Goal: Find specific page/section: Find specific page/section

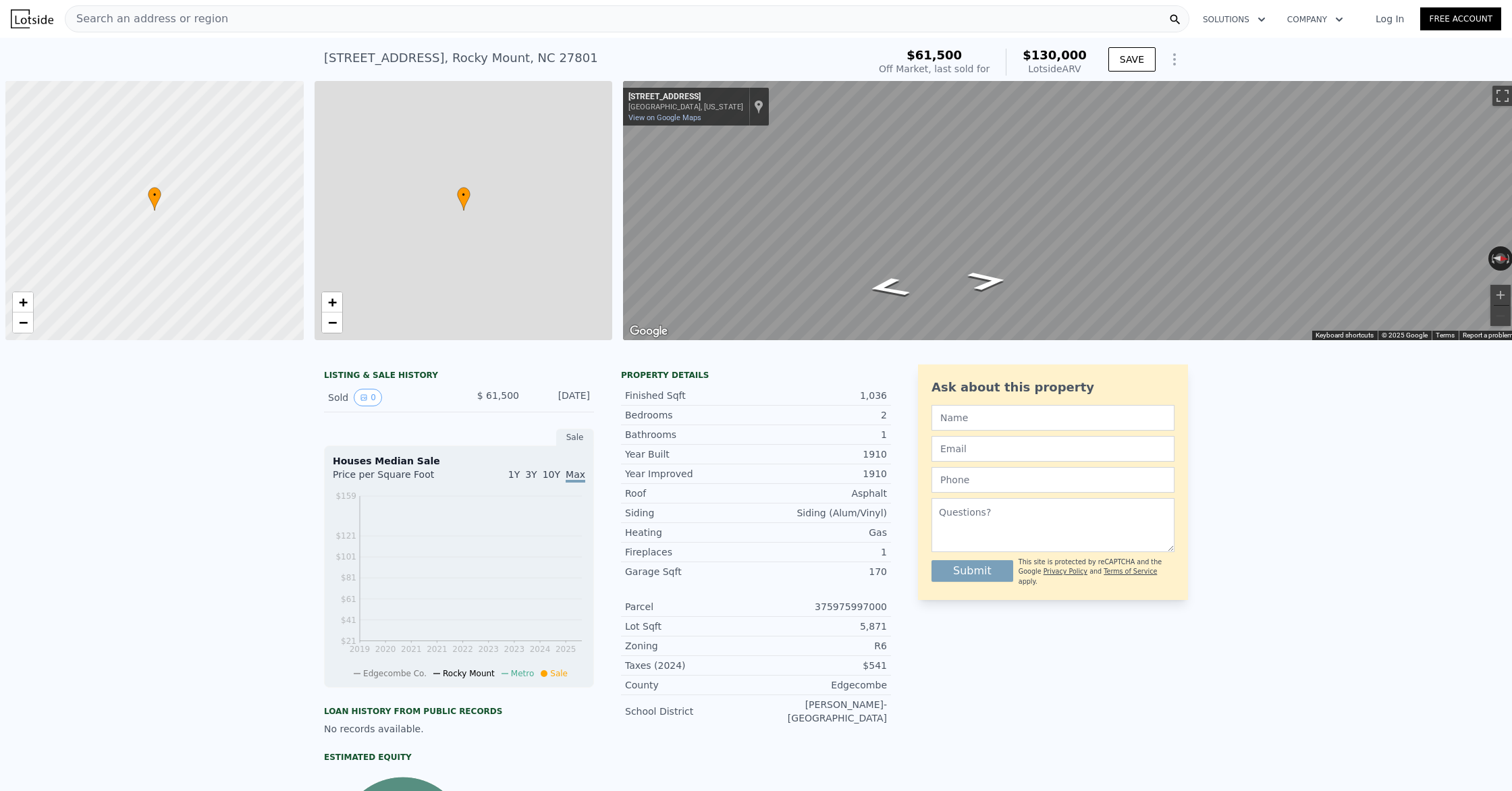
scroll to position [0, 5]
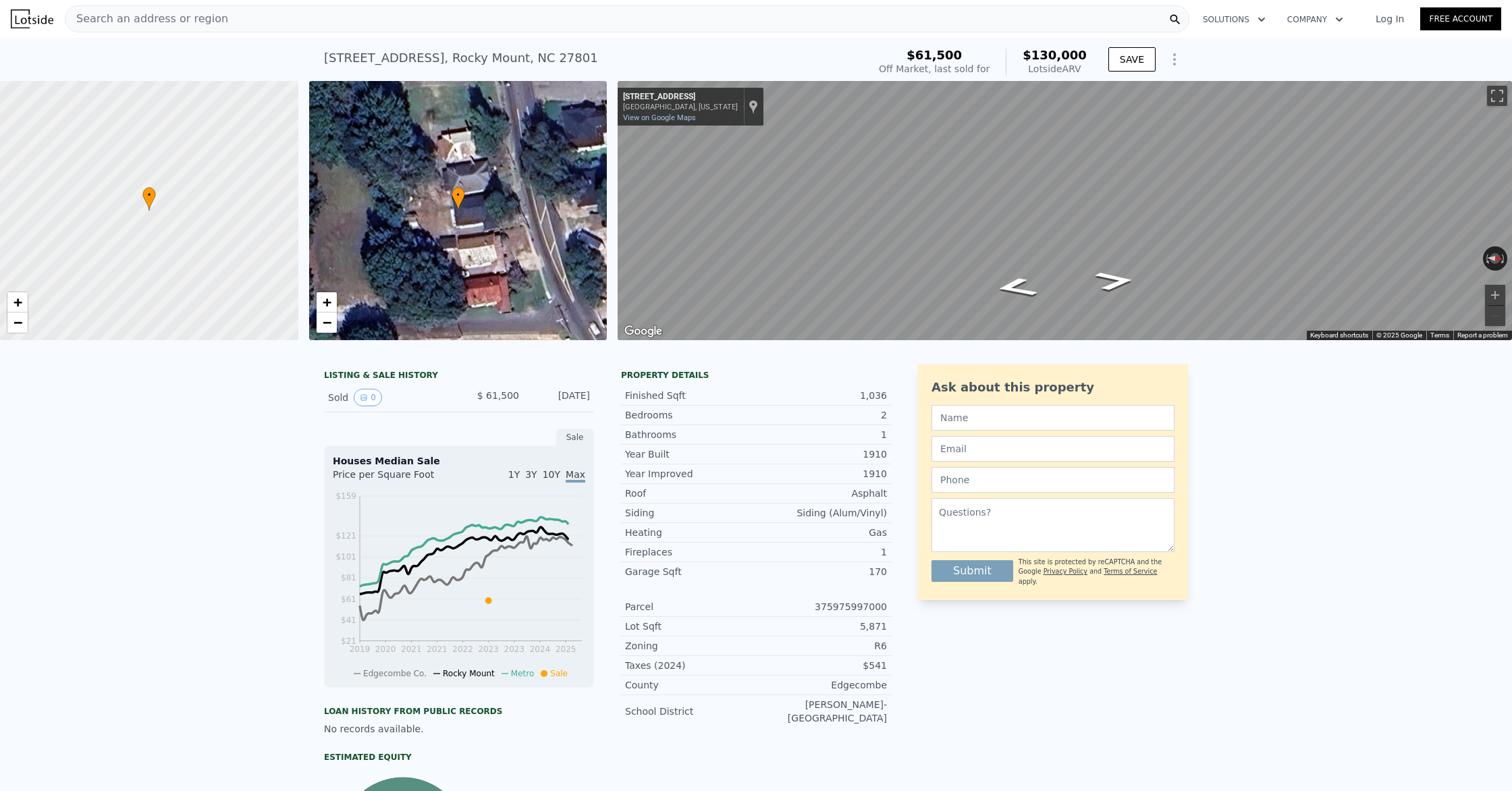
type input "$ 129,000"
type input "$ 54,231"
click at [1245, 21] on link "Log In" at bounding box center [1390, 19] width 61 height 13
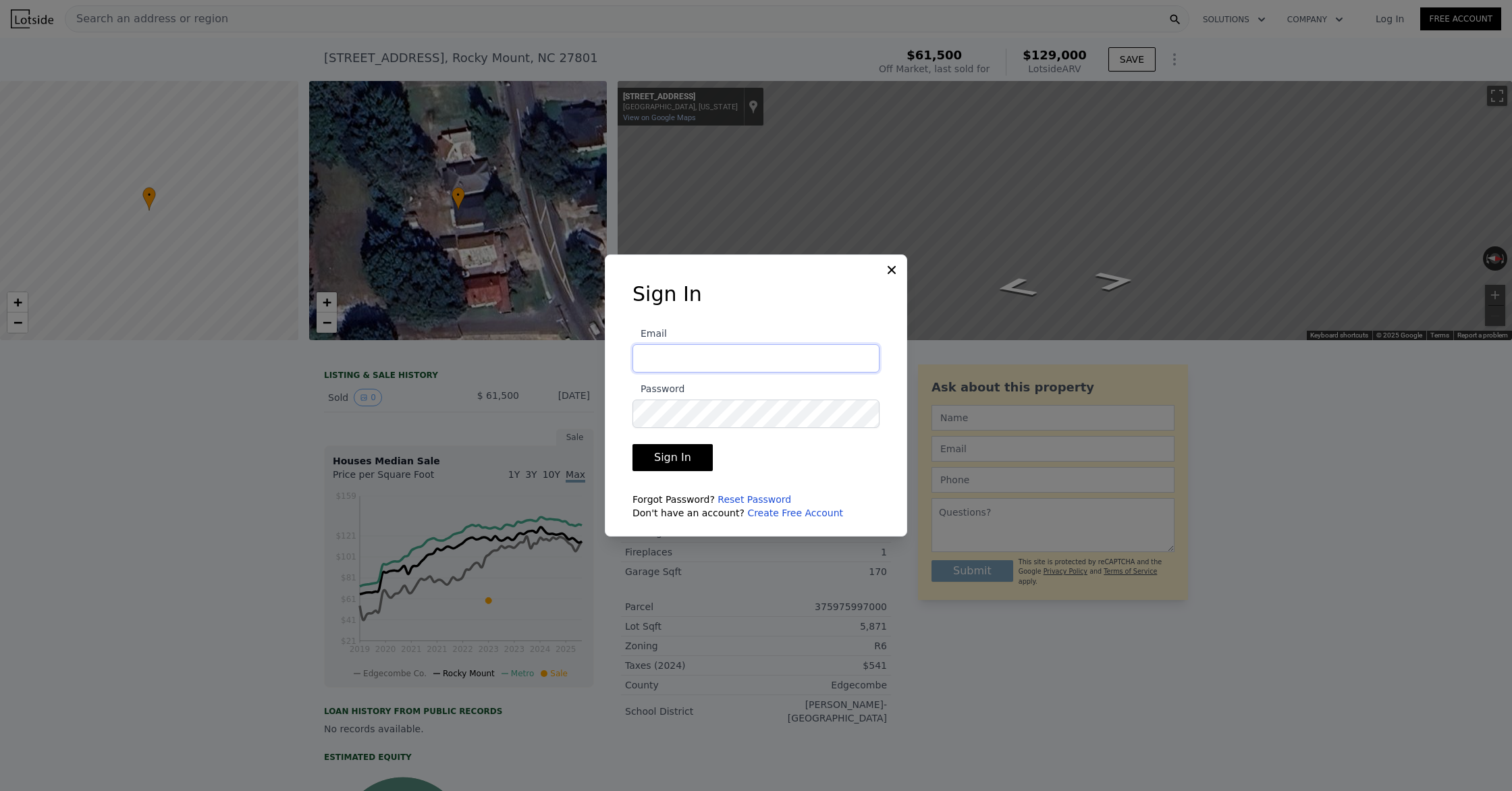
type input "[PERSON_NAME][EMAIL_ADDRESS][DOMAIN_NAME]"
click at [704, 458] on button "Sign In" at bounding box center [673, 457] width 80 height 27
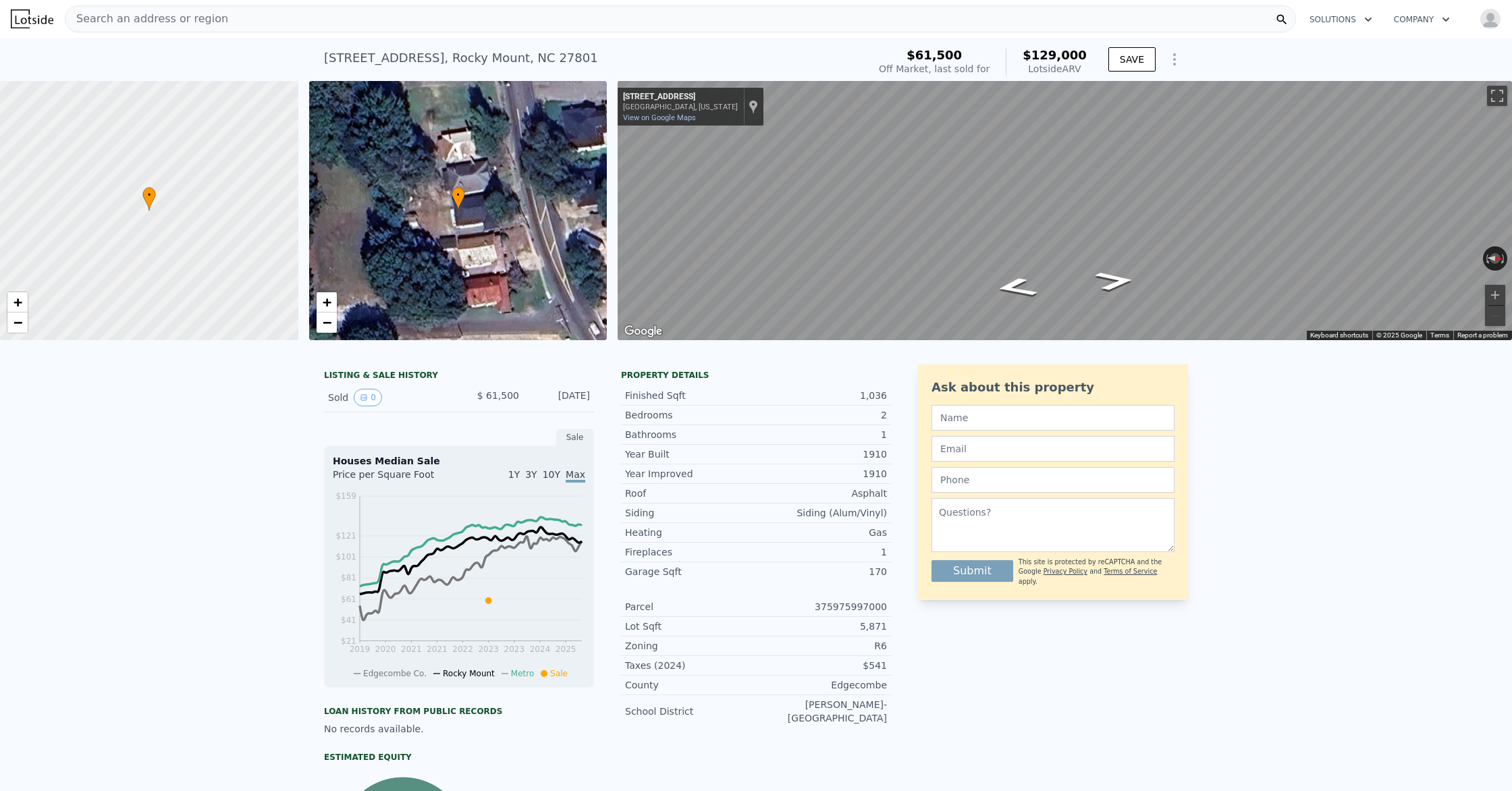
click at [115, 18] on span "Search an address or region" at bounding box center [146, 19] width 162 height 16
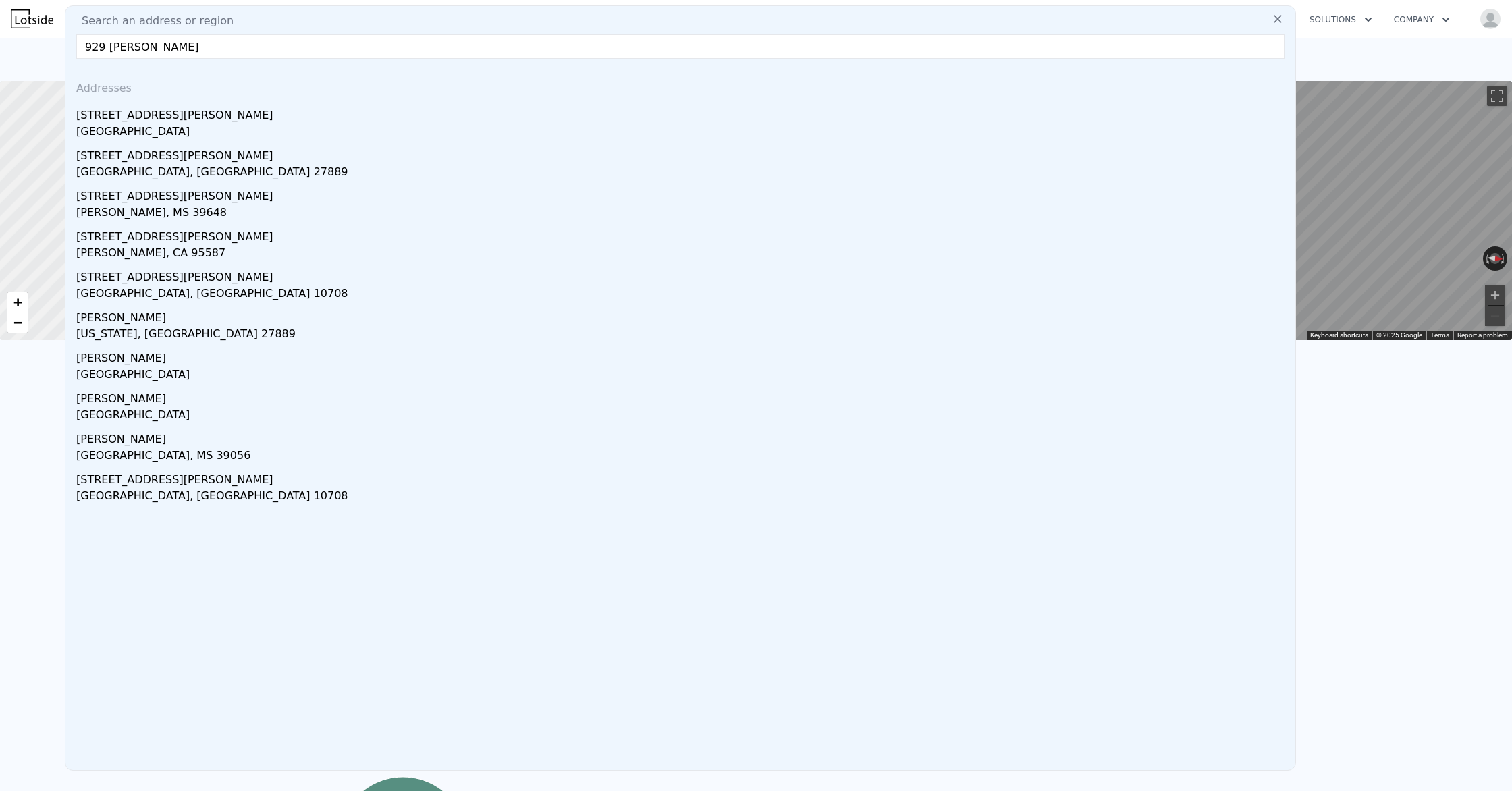
scroll to position [1, 0]
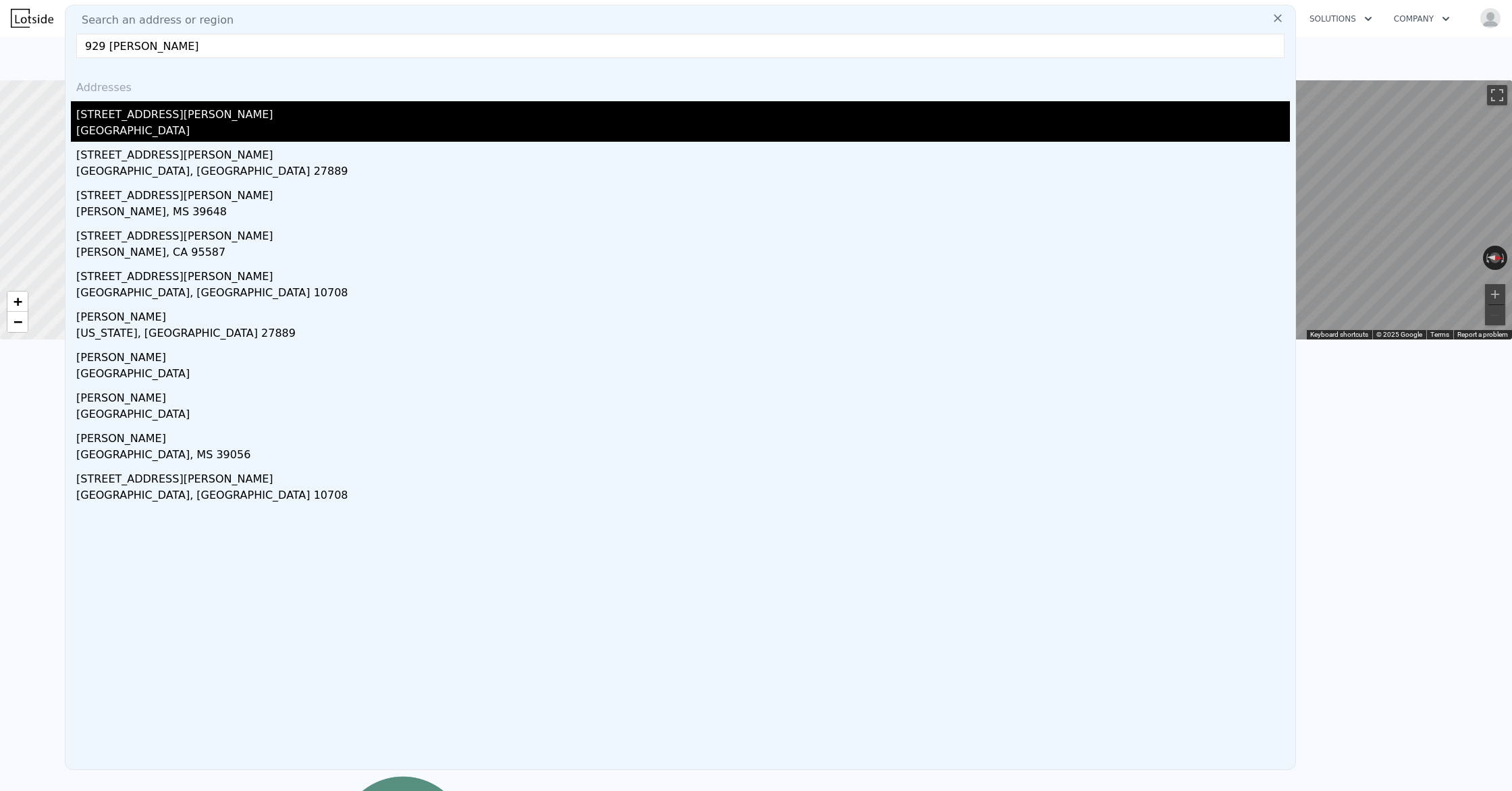
type input "929 [PERSON_NAME]"
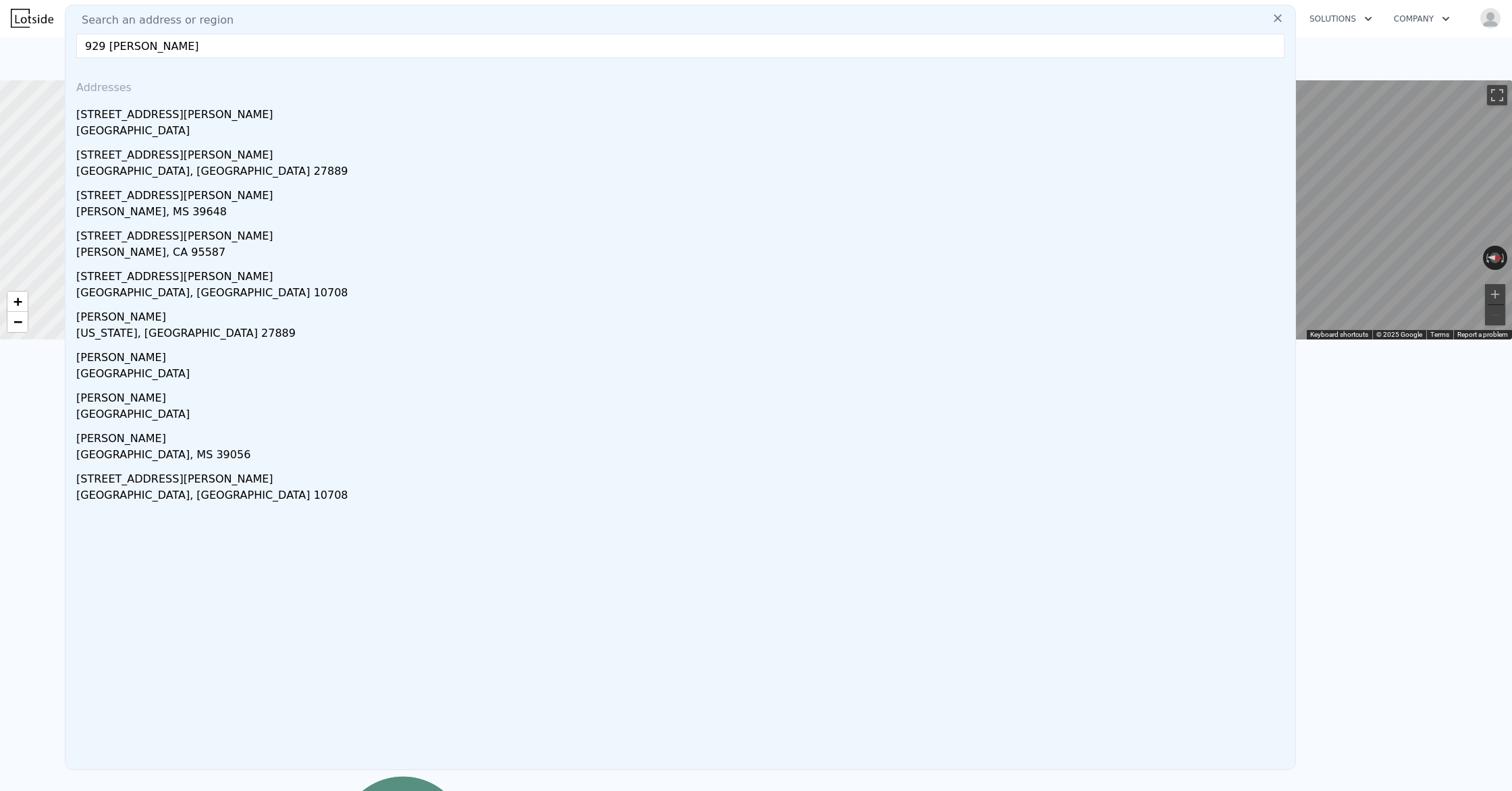
click at [112, 112] on div "[STREET_ADDRESS][PERSON_NAME]" at bounding box center [682, 111] width 1213 height 21
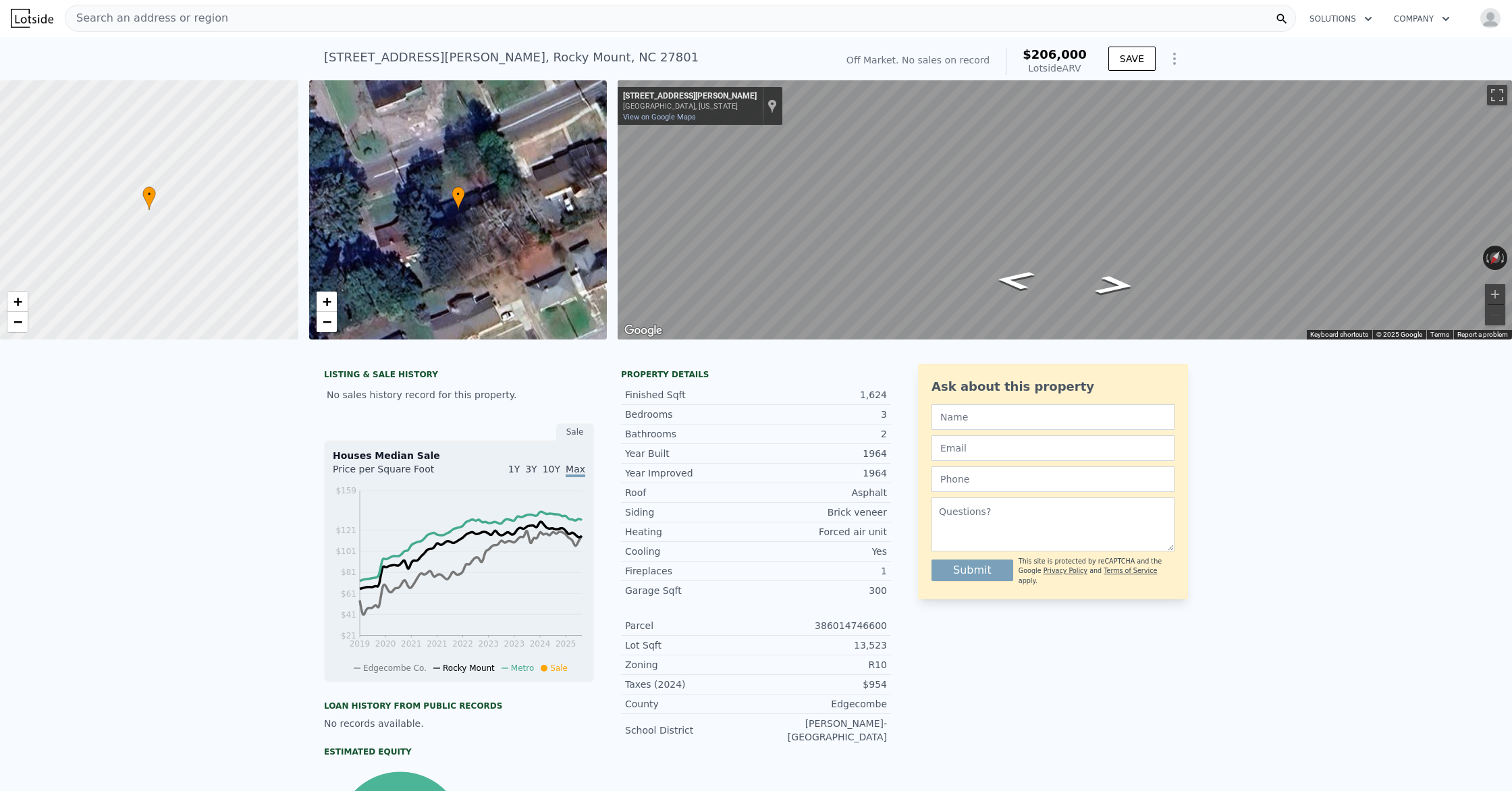
click at [1245, 273] on div "Map" at bounding box center [1064, 210] width 894 height 260
click at [1154, 268] on div "Map" at bounding box center [1064, 210] width 894 height 260
click at [1123, 278] on icon "Go Southwest, Leggett Rd" at bounding box center [1115, 285] width 73 height 29
click at [773, 251] on div "Map" at bounding box center [1064, 210] width 894 height 260
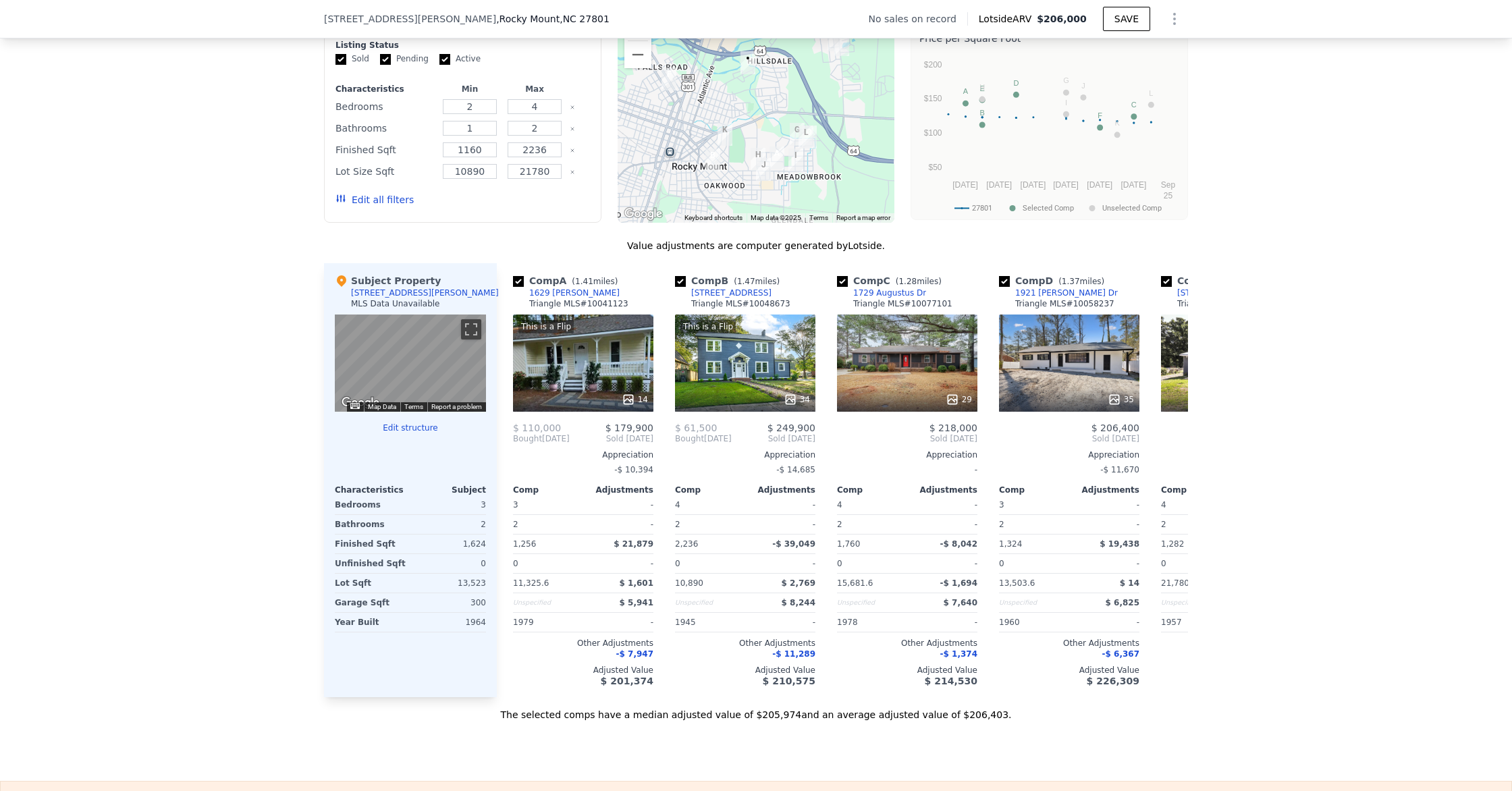
click at [401, 202] on button "Edit all filters" at bounding box center [375, 199] width 78 height 13
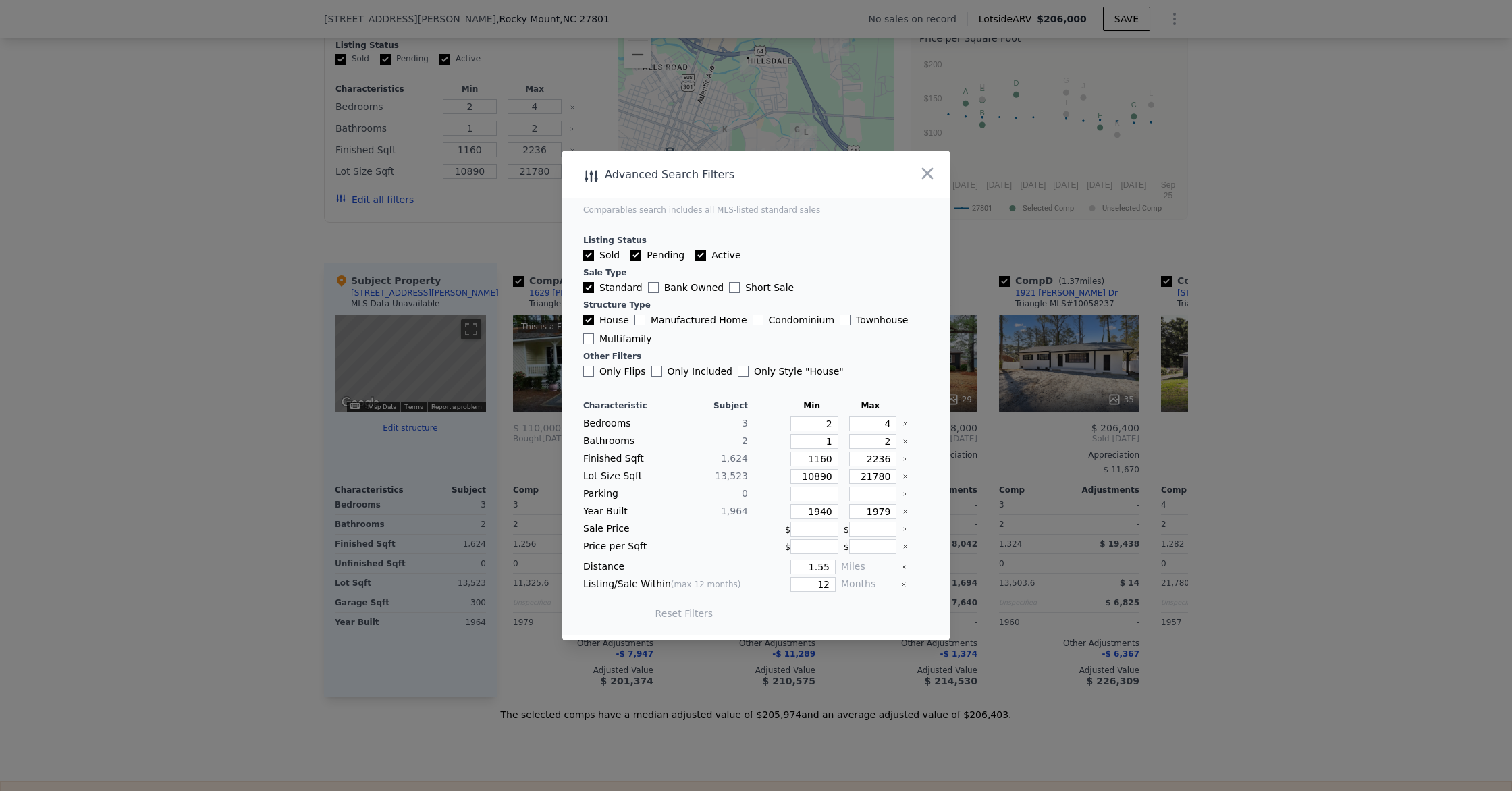
scroll to position [1084, 0]
drag, startPoint x: 831, startPoint y: 568, endPoint x: 816, endPoint y: 570, distance: 15.1
click at [821, 570] on input "1.55" at bounding box center [813, 566] width 45 height 15
click at [809, 571] on input "1.55" at bounding box center [813, 566] width 45 height 15
click at [739, 564] on div "Distance 1.55 Miles" at bounding box center [756, 566] width 345 height 15
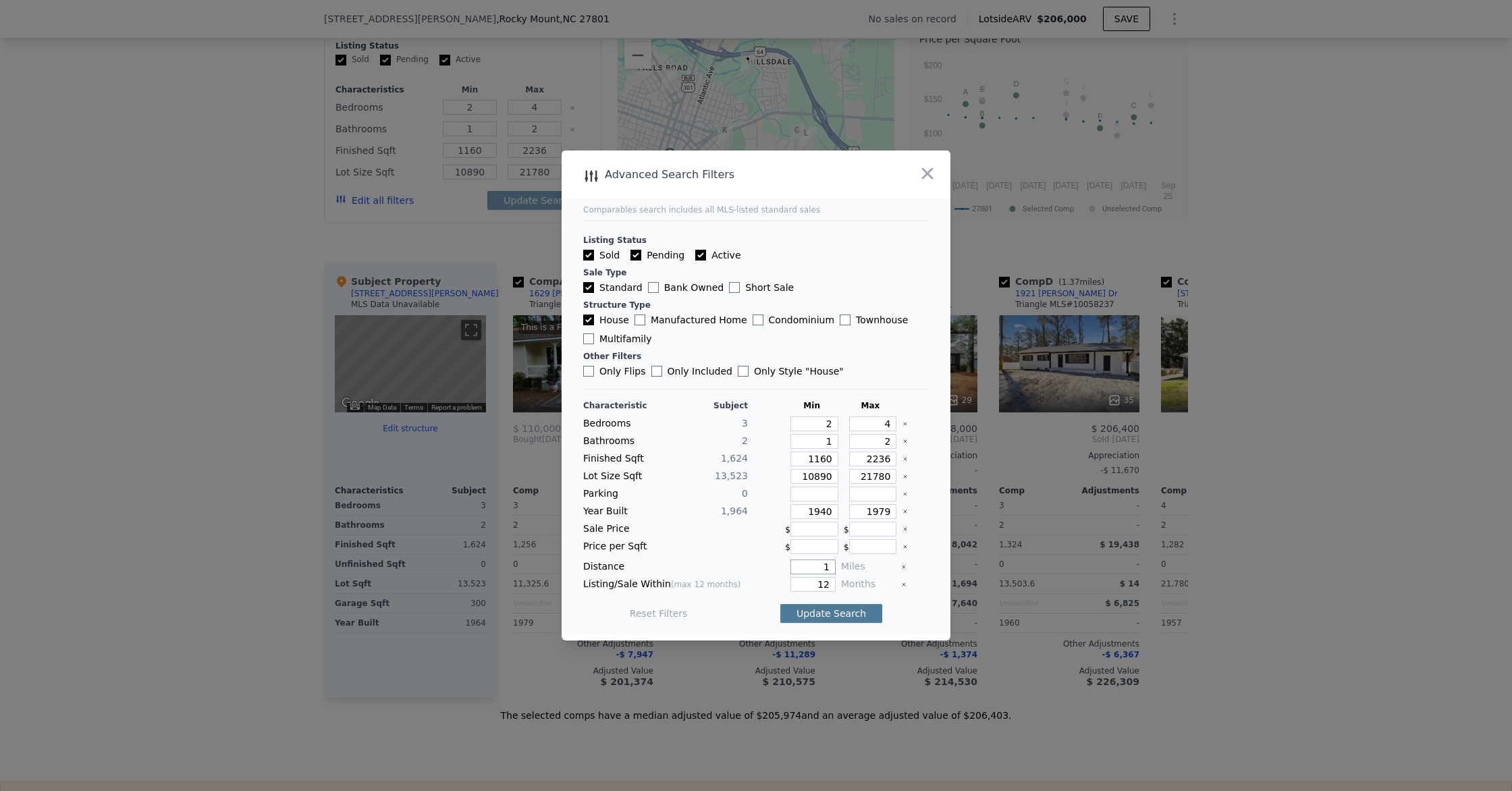
type input "1"
click at [833, 615] on button "Update Search" at bounding box center [831, 613] width 102 height 19
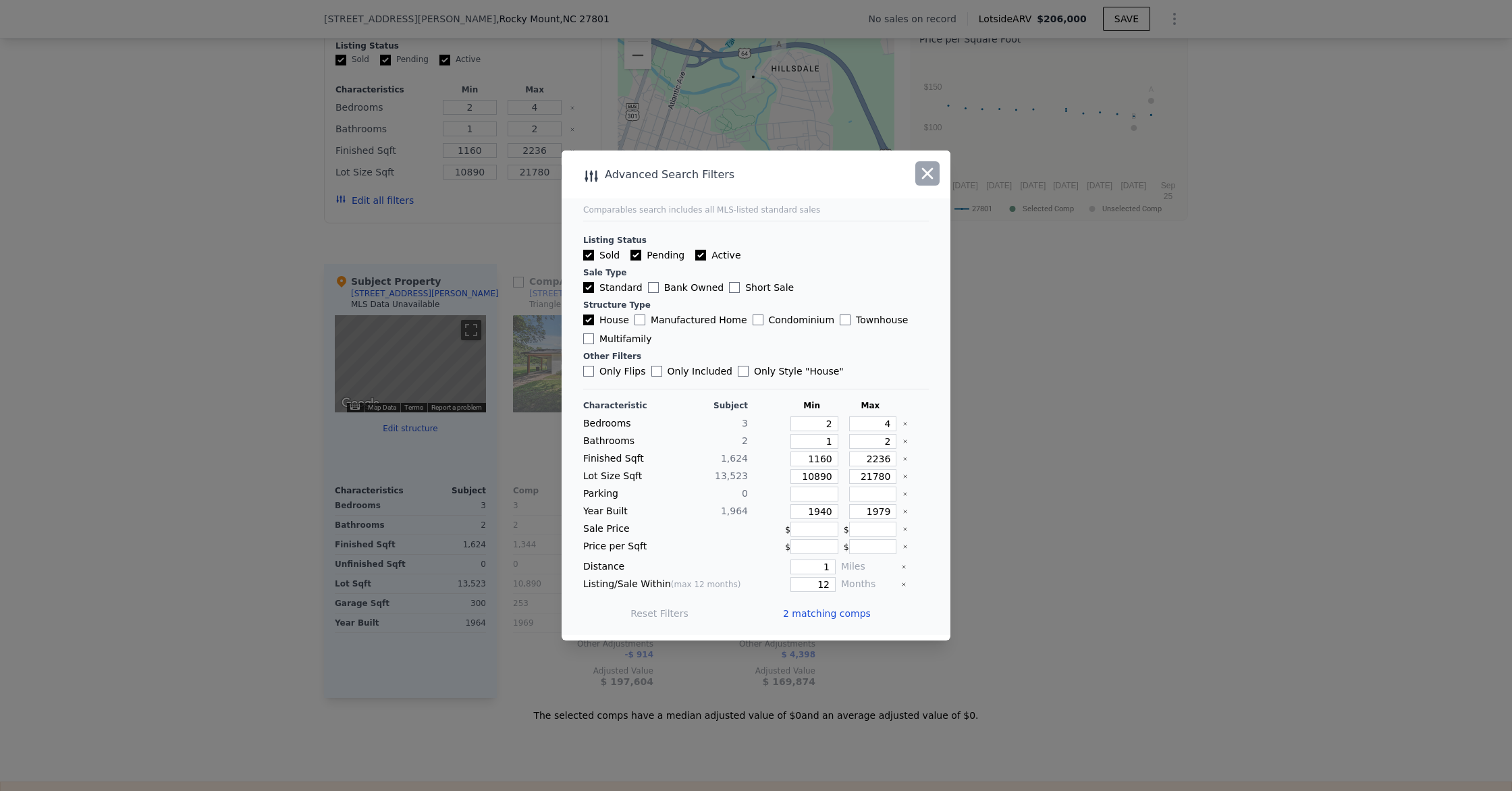
click at [920, 169] on icon "button" at bounding box center [927, 173] width 19 height 19
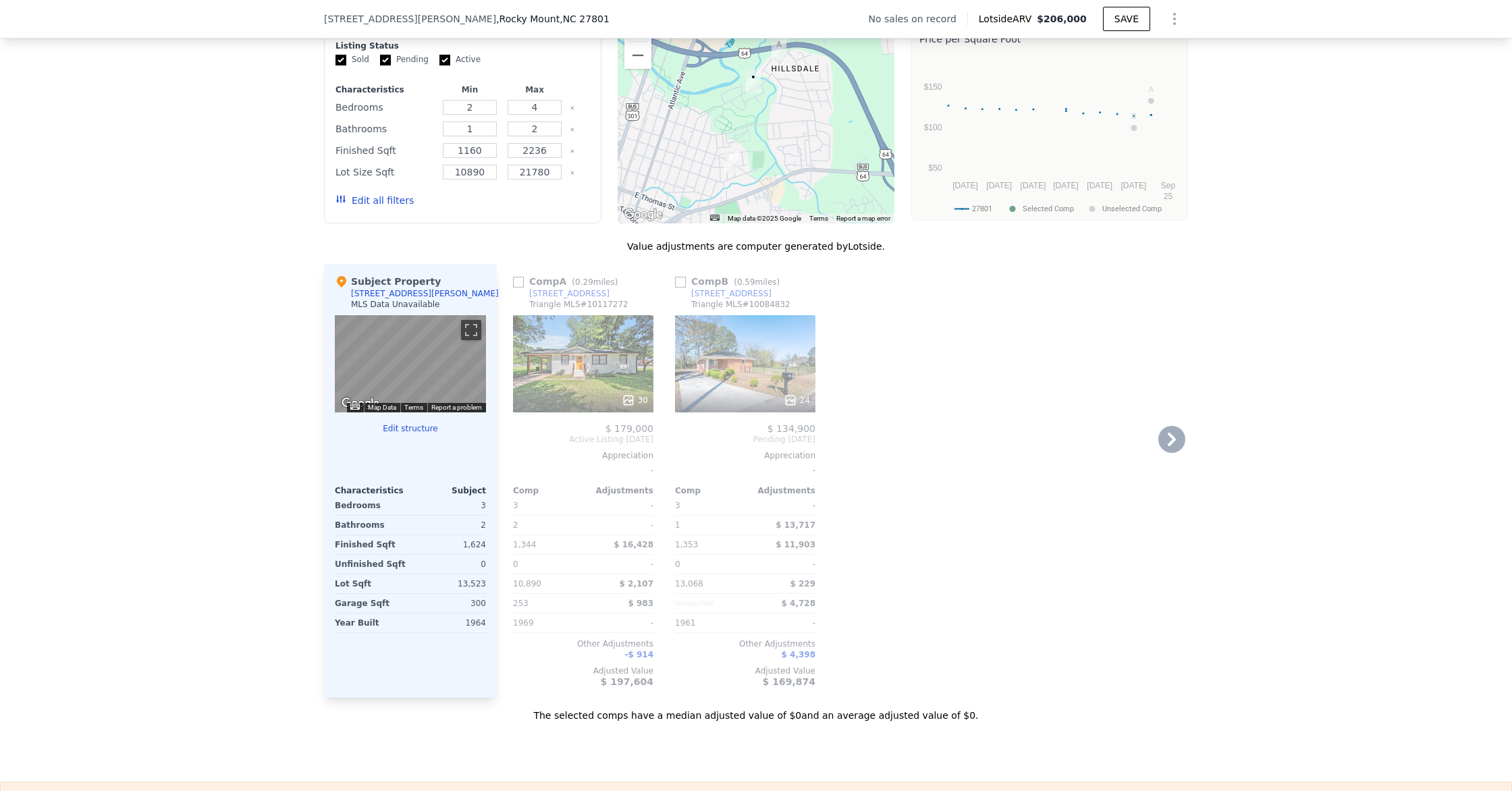
click at [712, 372] on div "24" at bounding box center [745, 363] width 140 height 97
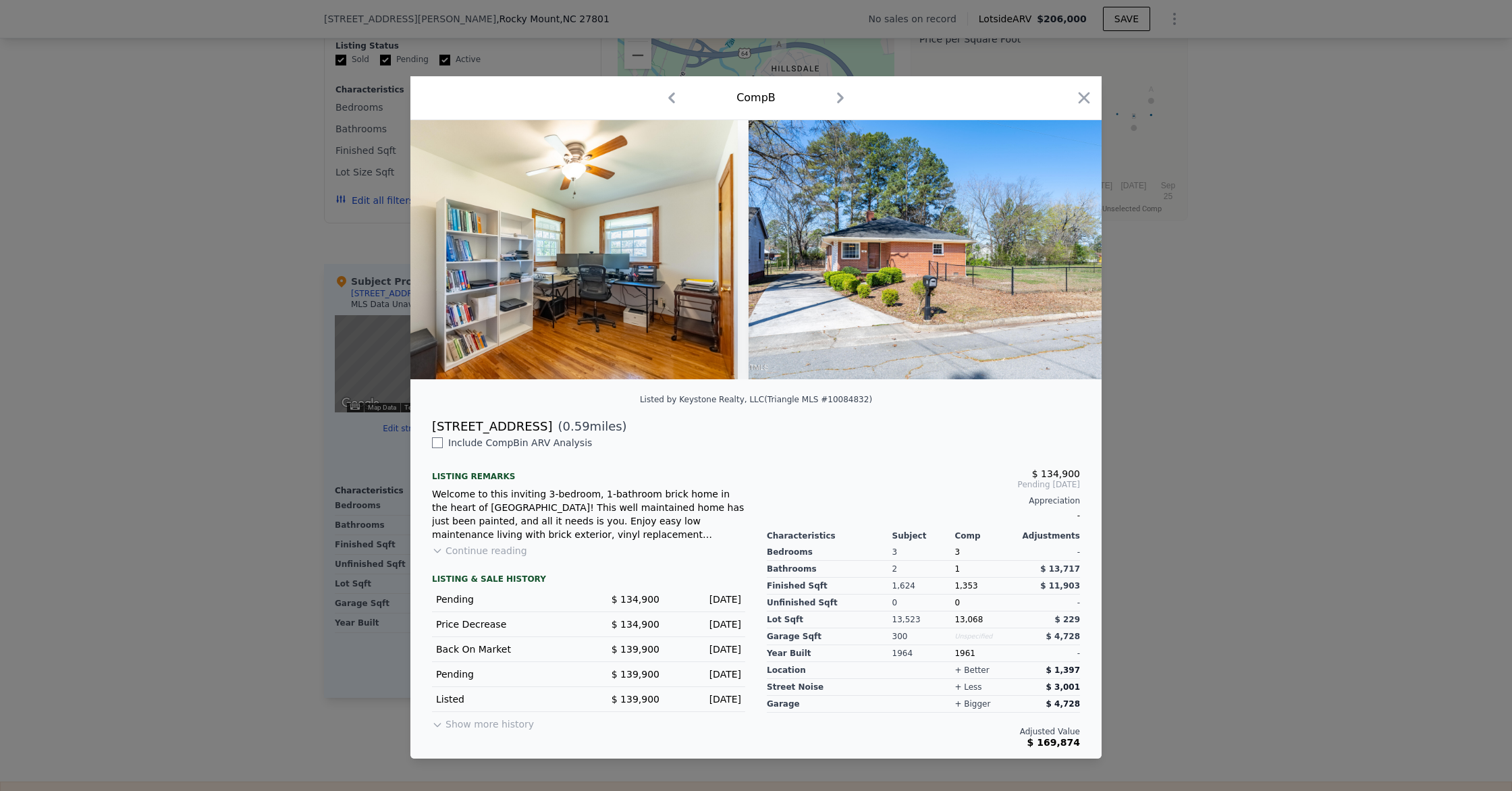
scroll to position [0, 8198]
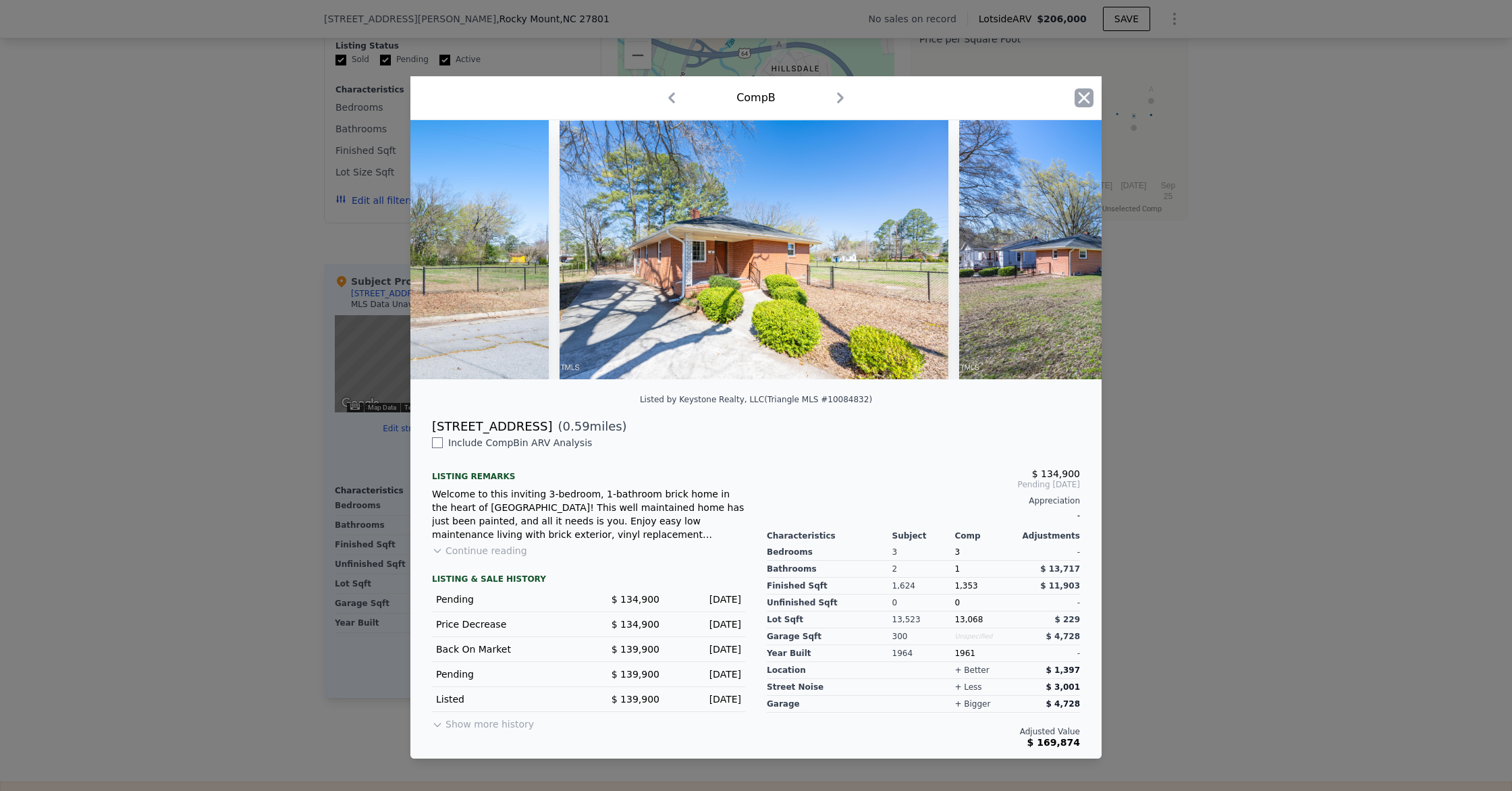
click at [1083, 94] on icon "button" at bounding box center [1083, 97] width 19 height 19
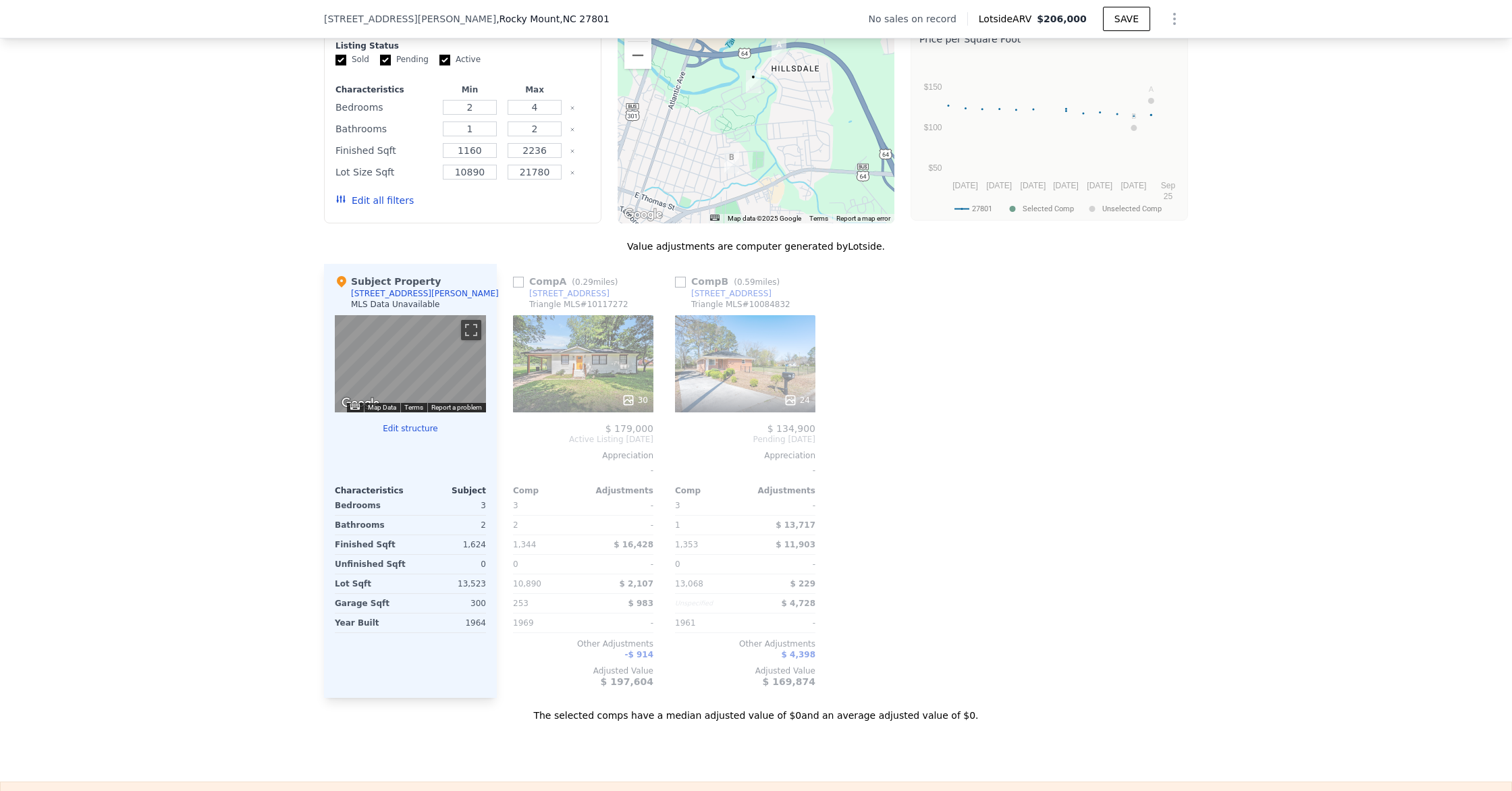
click at [586, 391] on div at bounding box center [582, 400] width 140 height 24
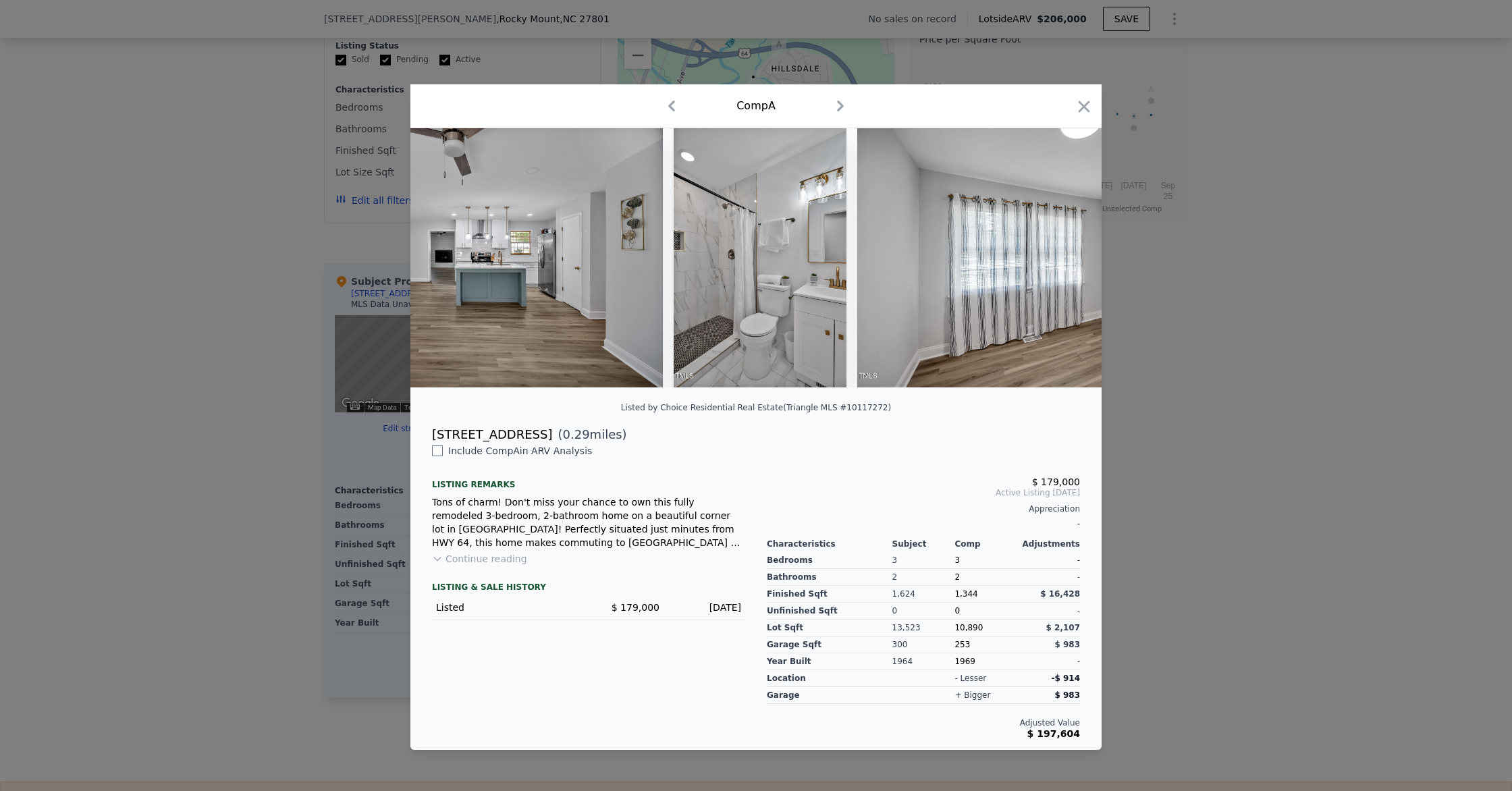
scroll to position [0, 6646]
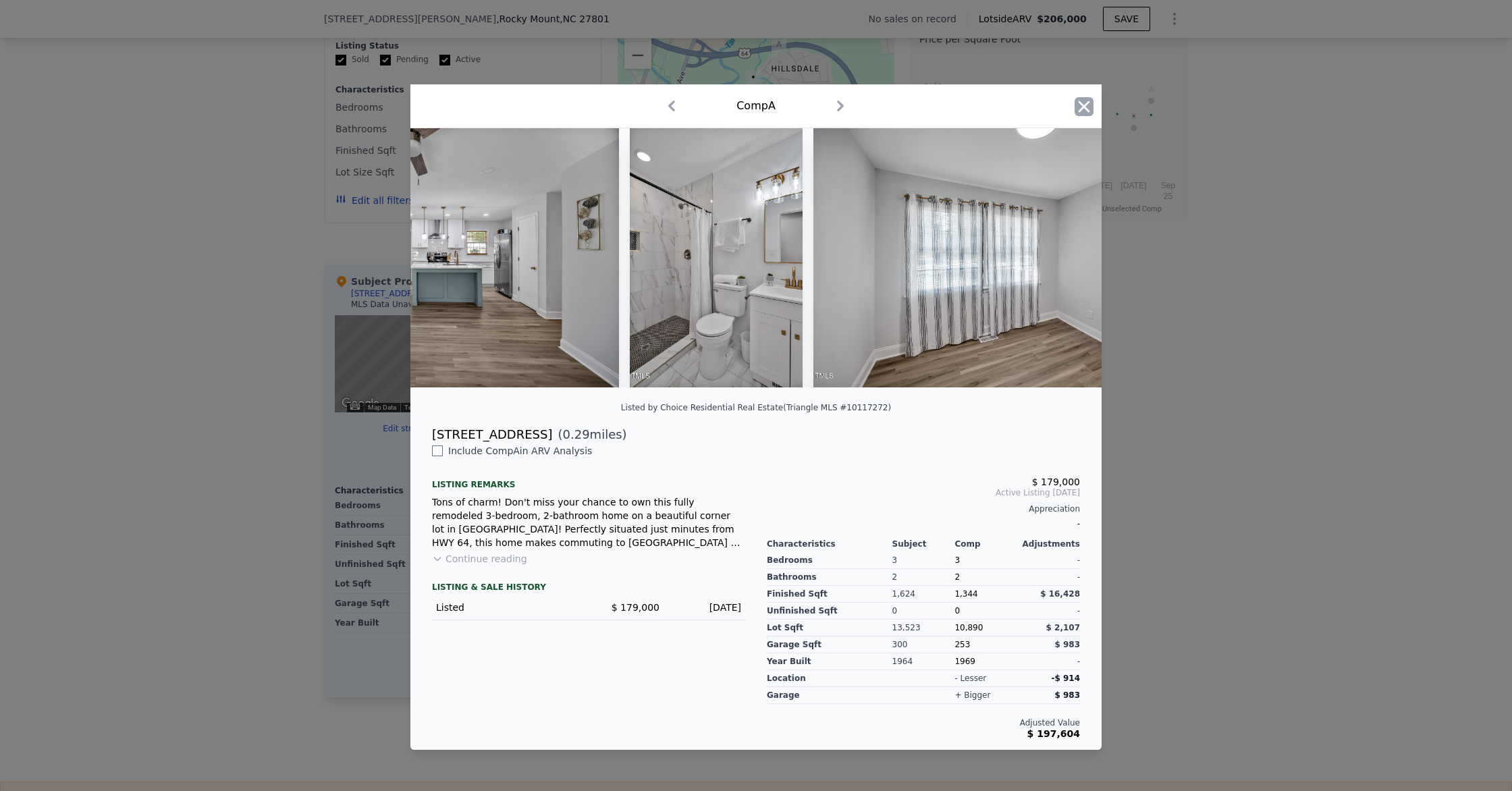
click at [1079, 104] on icon "button" at bounding box center [1083, 106] width 19 height 19
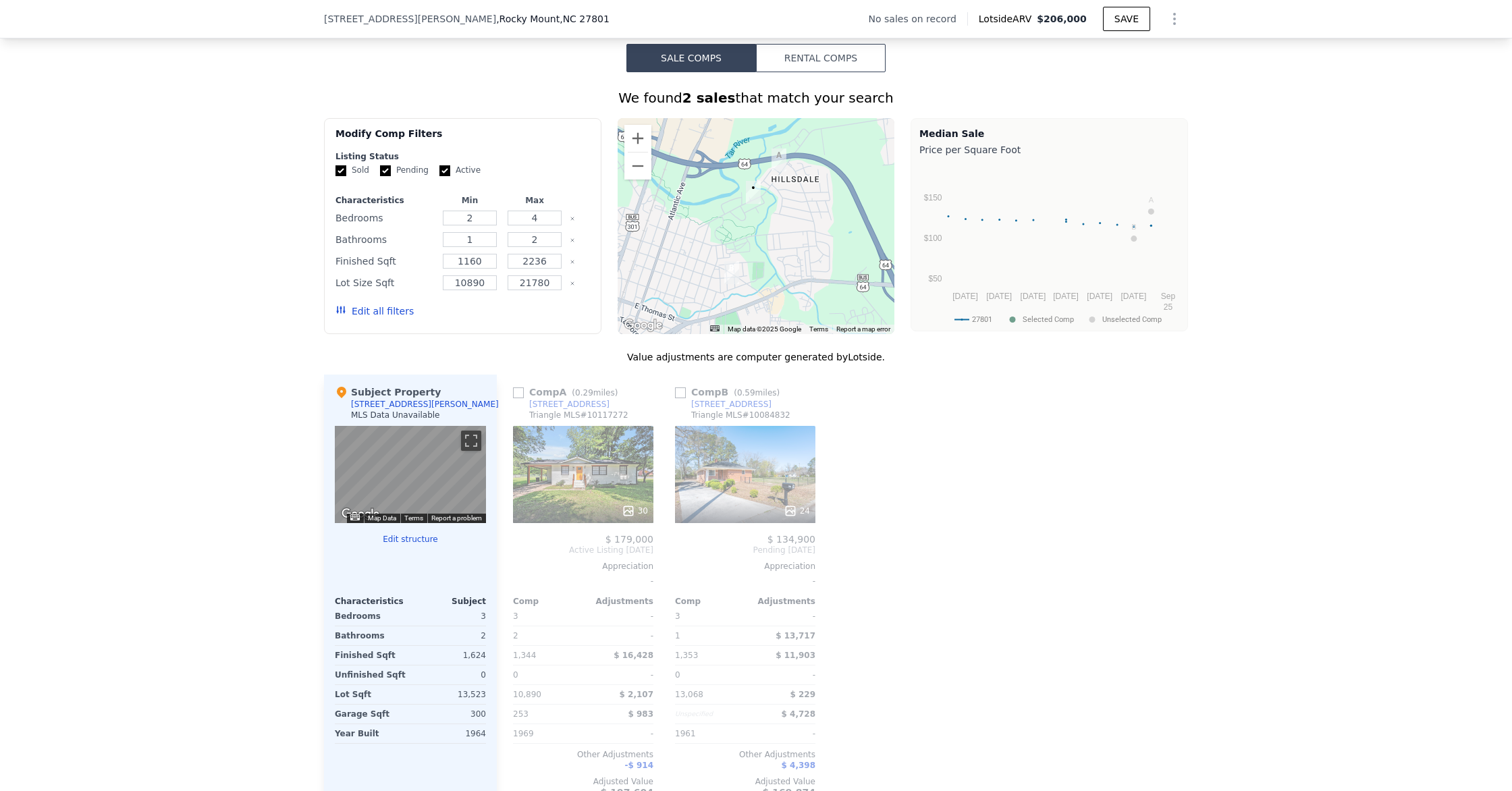
scroll to position [968, 0]
